Goal: Information Seeking & Learning: Learn about a topic

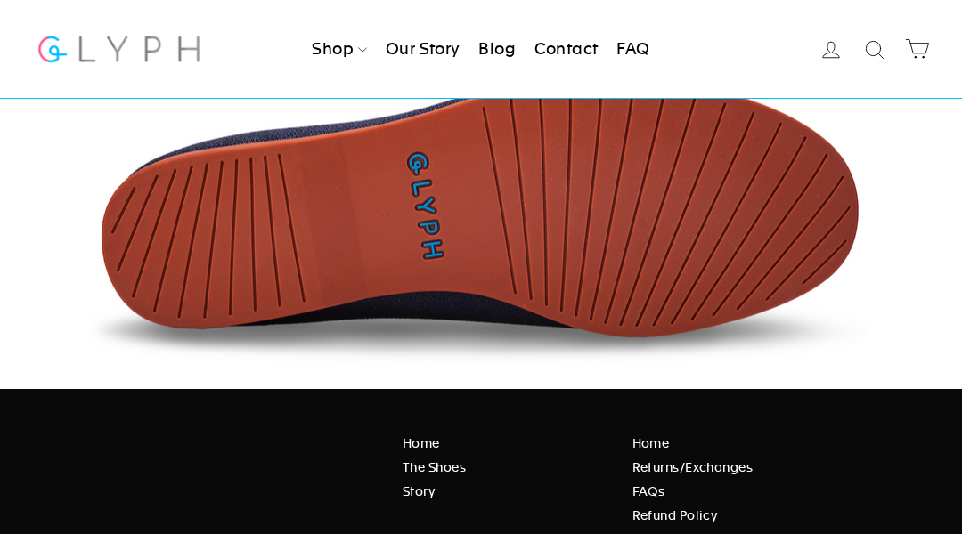
scroll to position [2872, 0]
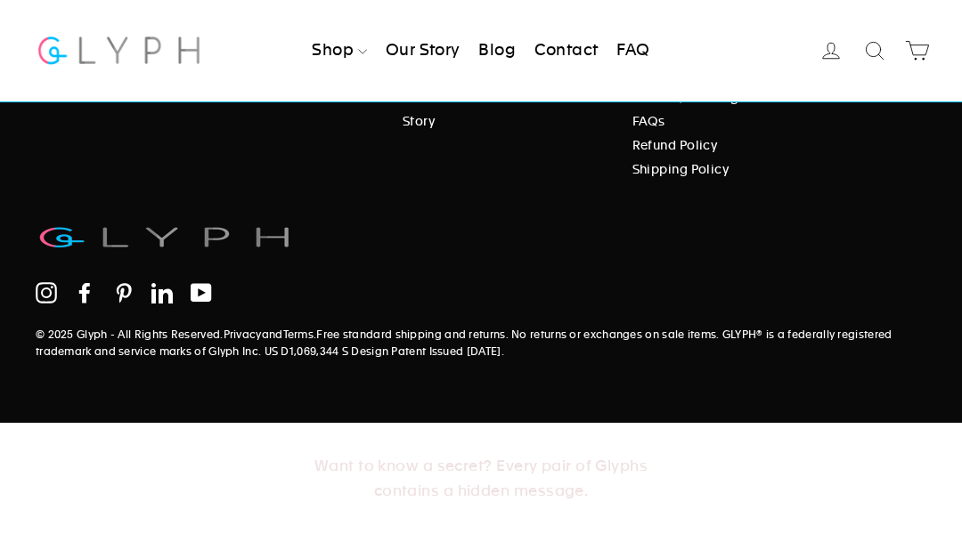
scroll to position [2779, 0]
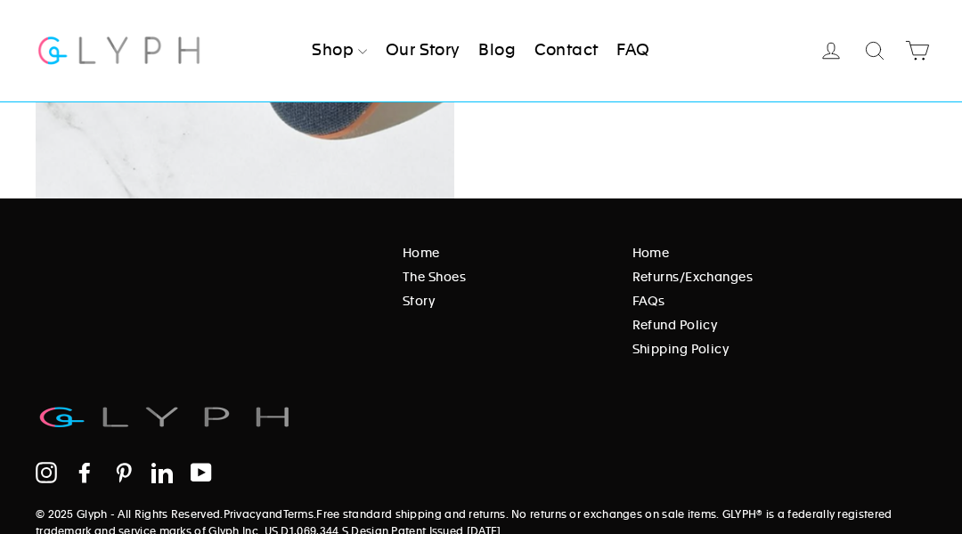
scroll to position [2723, 0]
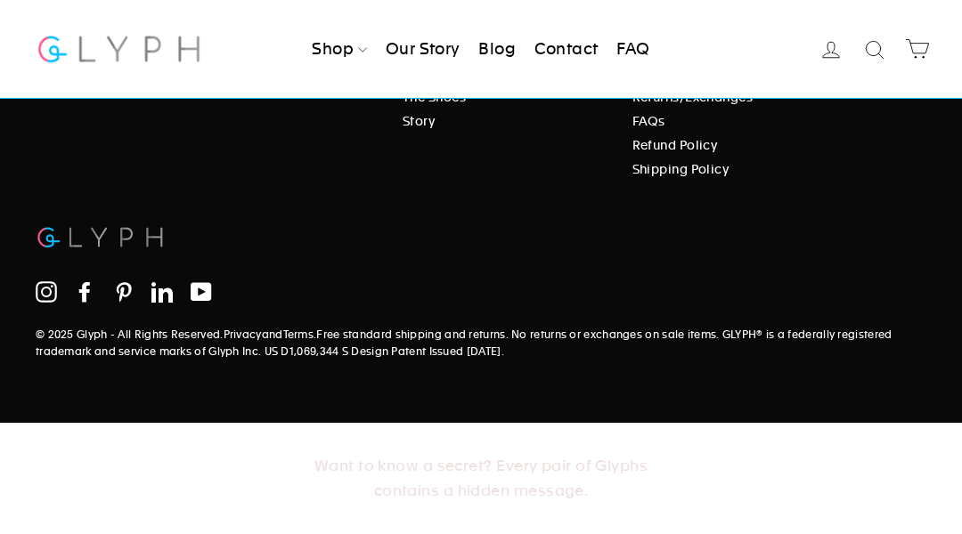
scroll to position [1132, 0]
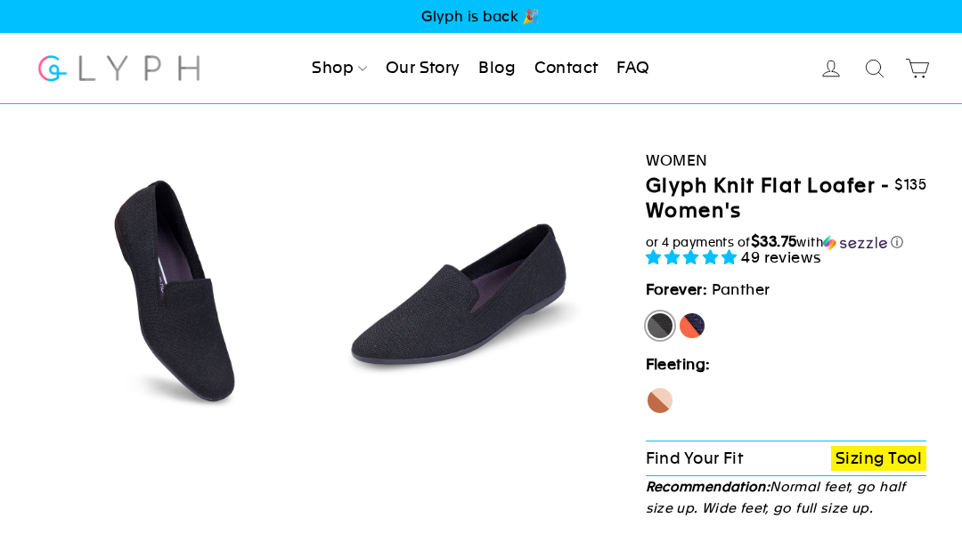
select select "highest-rating"
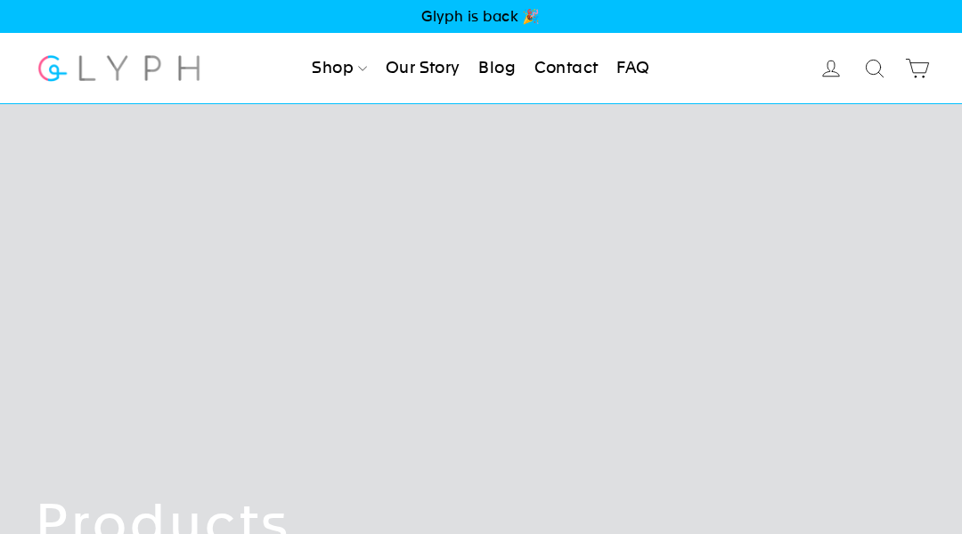
scroll to position [3708, 0]
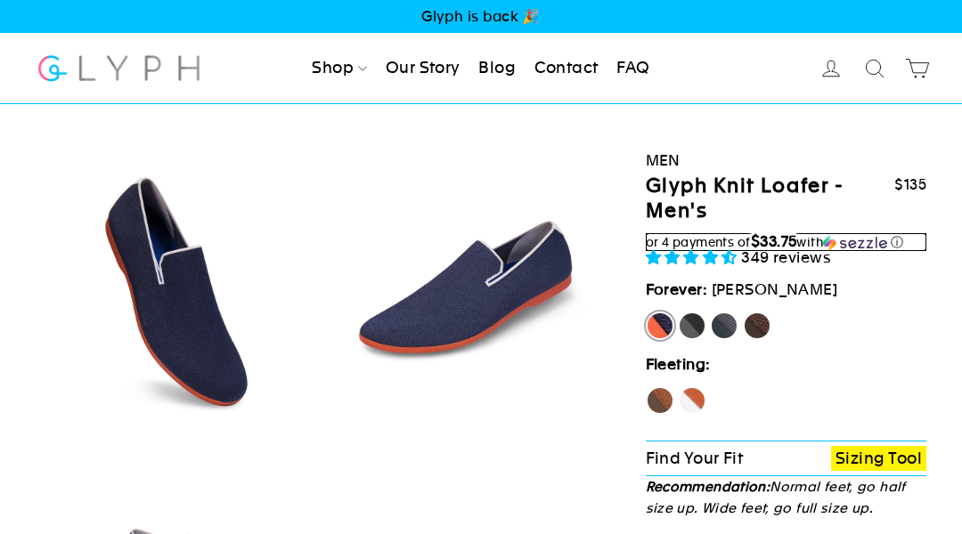
select select "highest-rating"
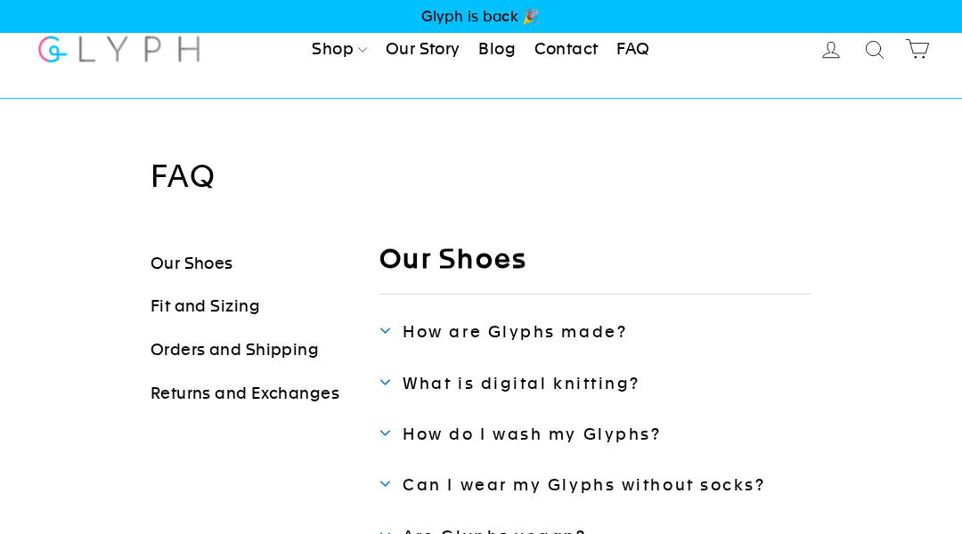
scroll to position [1401, 0]
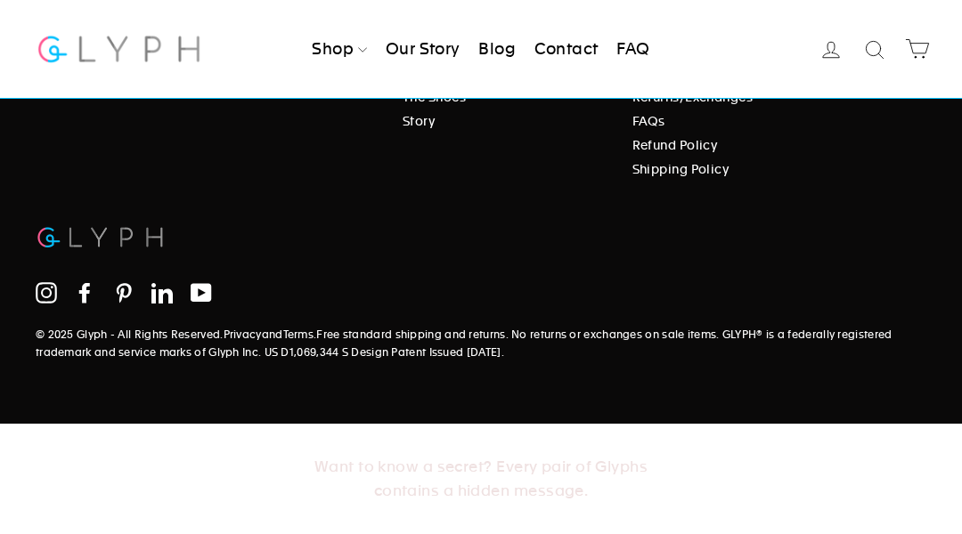
scroll to position [709, 0]
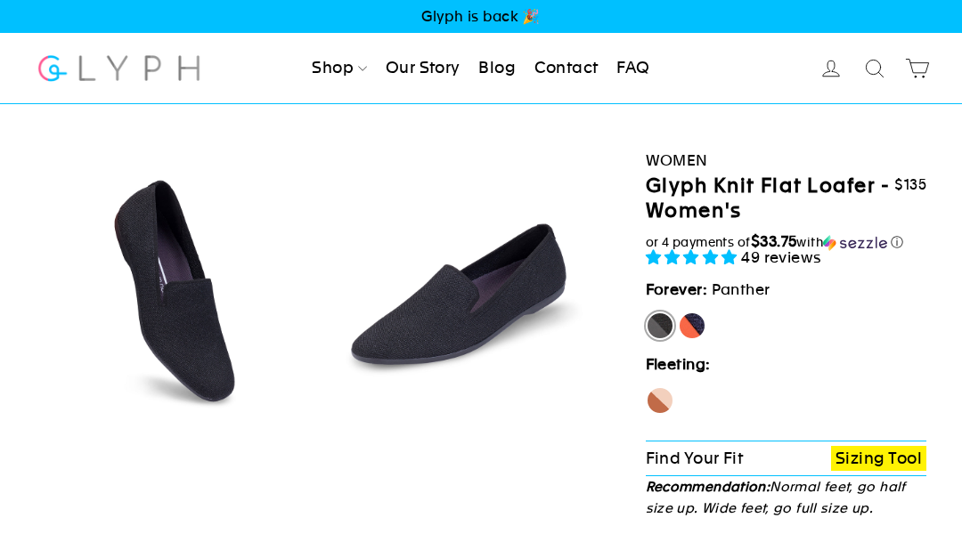
select select "highest-rating"
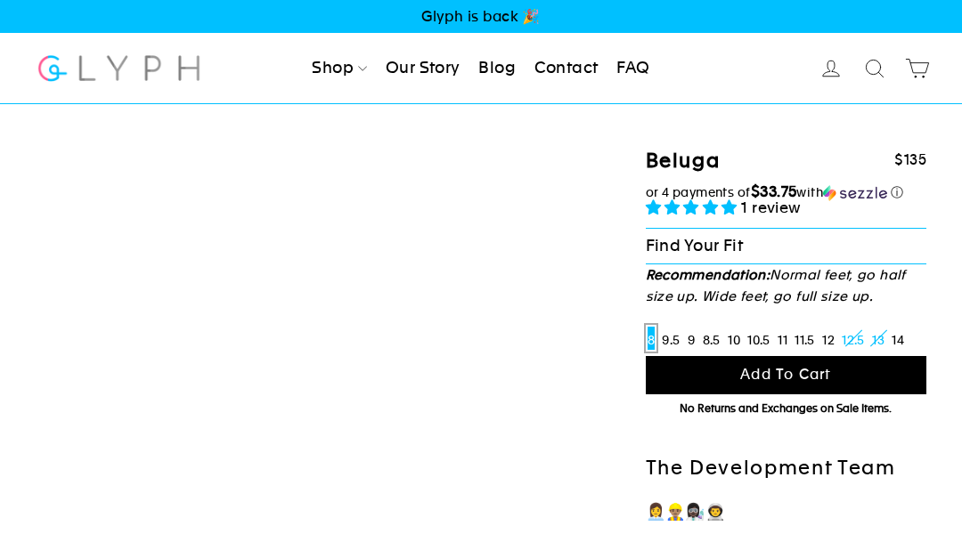
select select "highest-rating"
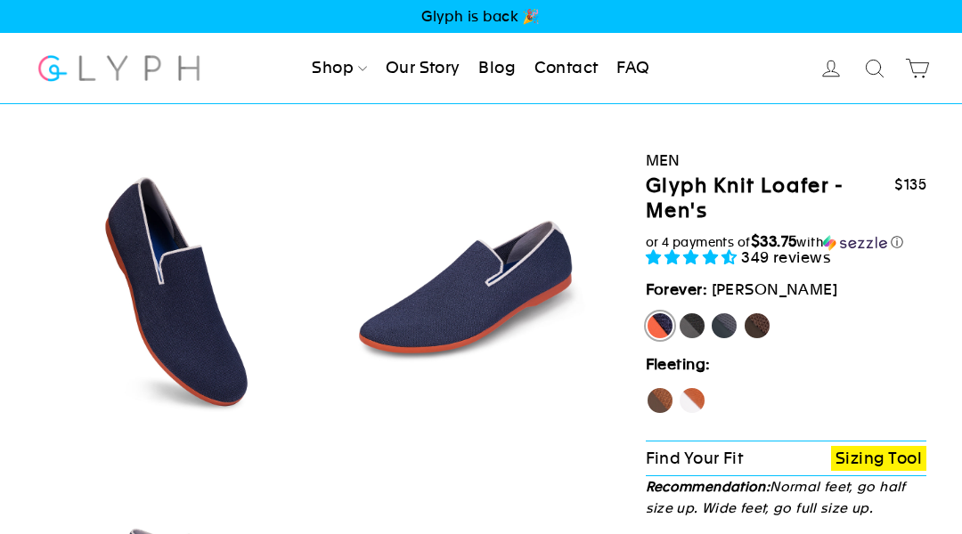
select select "highest-rating"
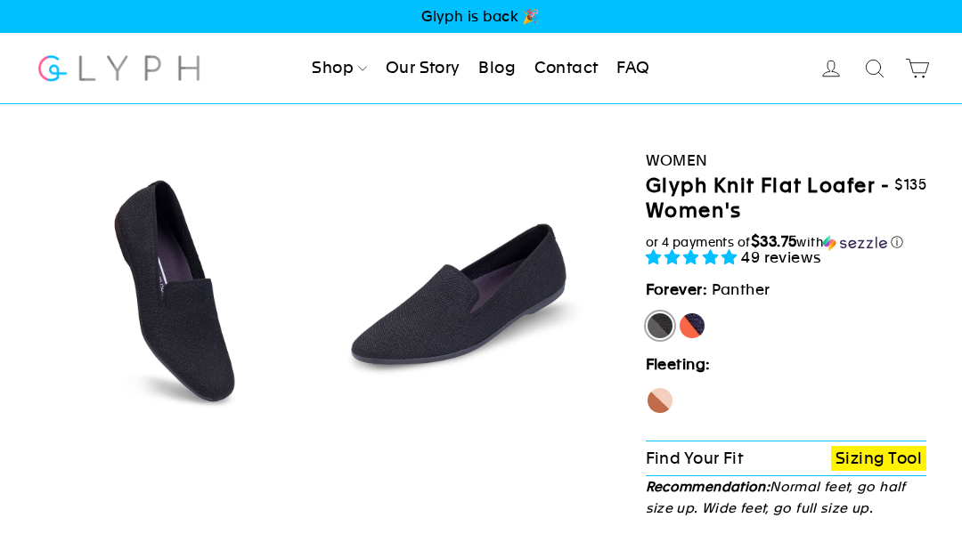
select select "highest-rating"
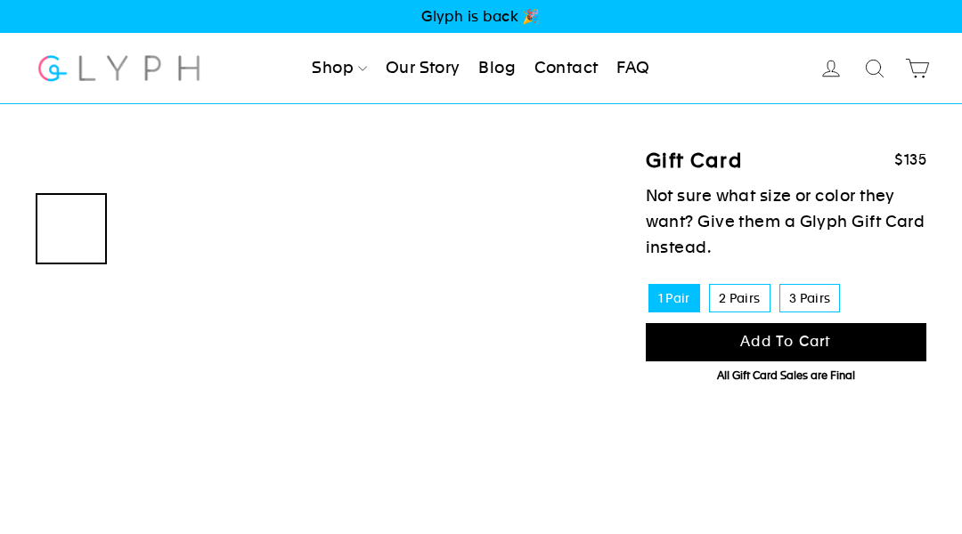
scroll to position [709, 0]
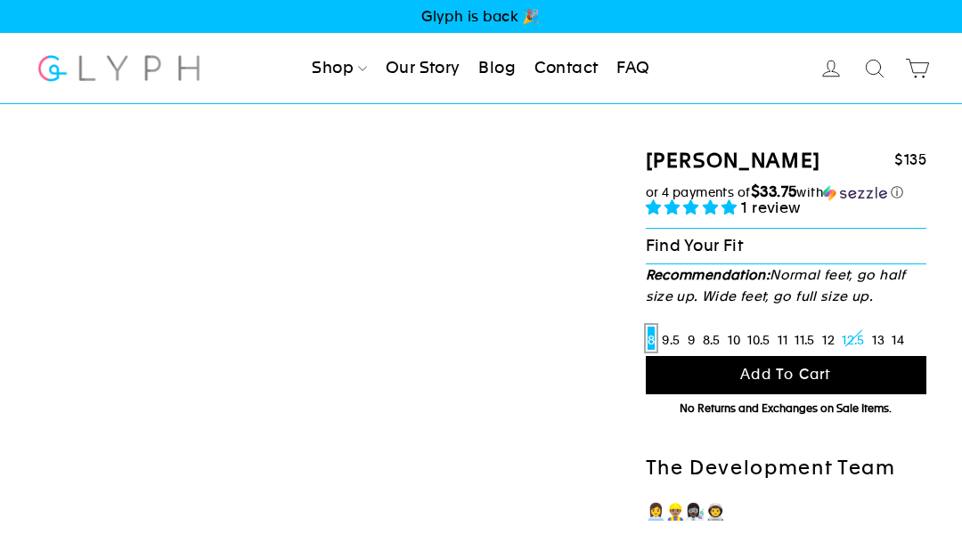
select select "highest-rating"
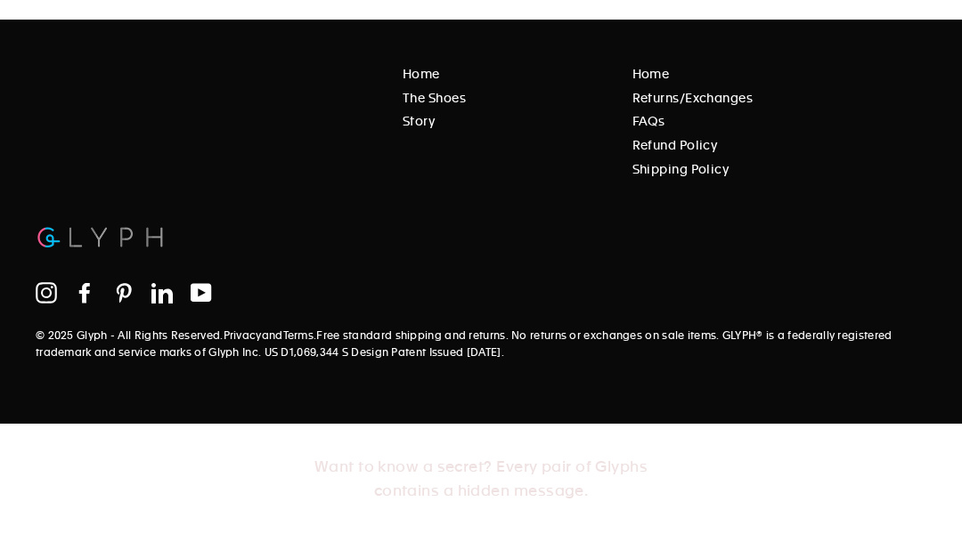
scroll to position [2035, 0]
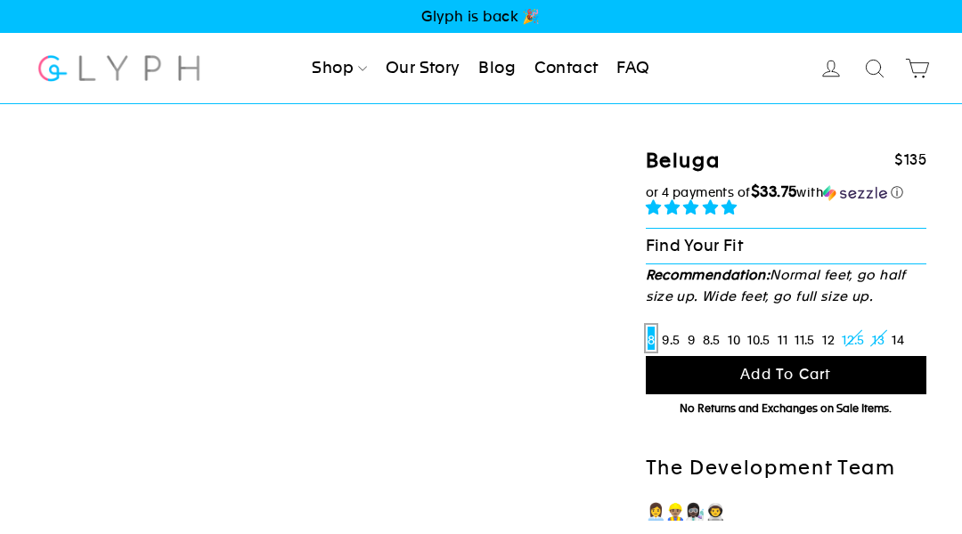
select select "highest-rating"
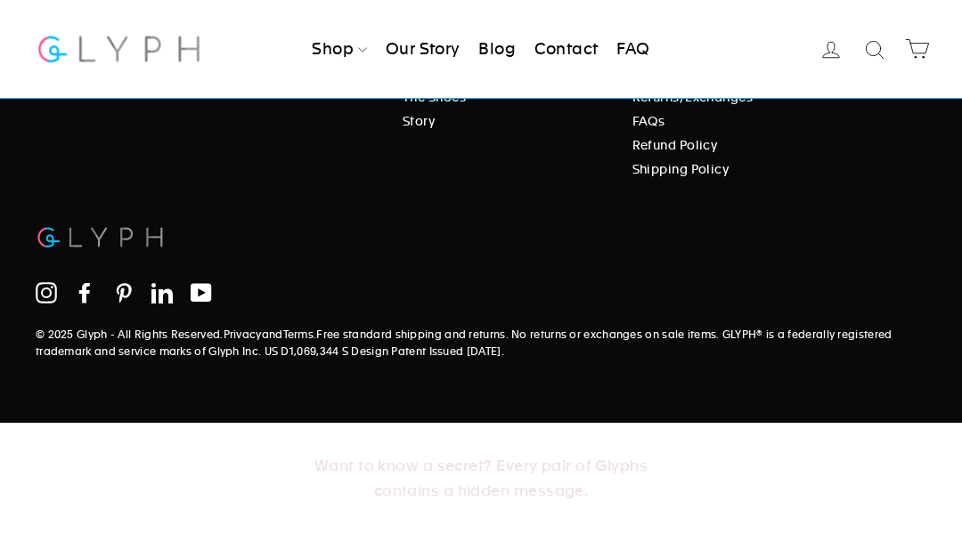
scroll to position [3708, 0]
